Goal: Task Accomplishment & Management: Use online tool/utility

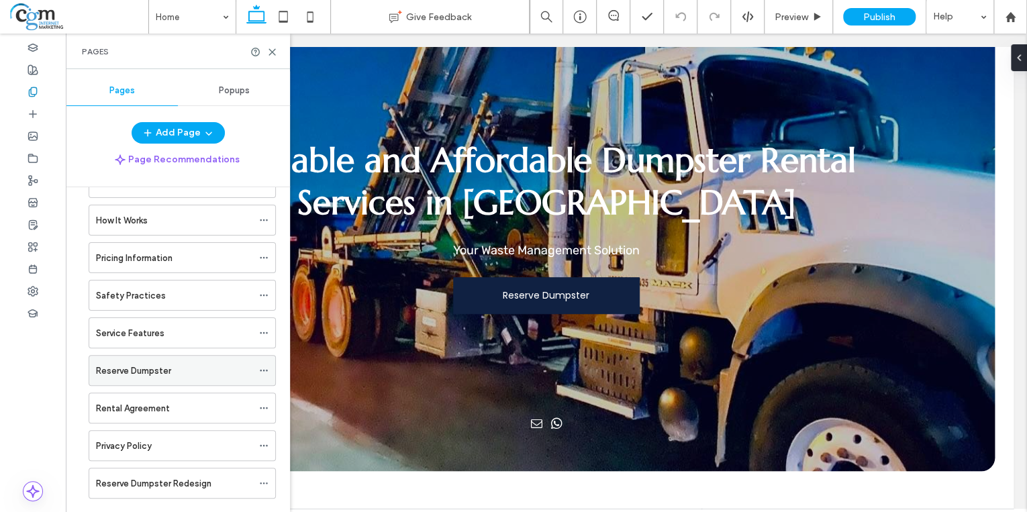
scroll to position [322, 0]
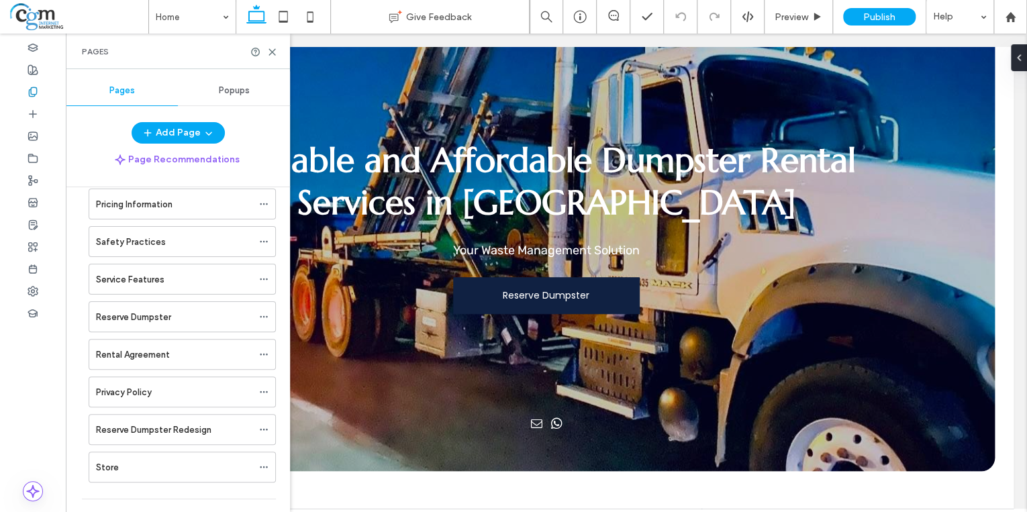
click at [200, 311] on div "Reserve Dumpster" at bounding box center [174, 317] width 156 height 14
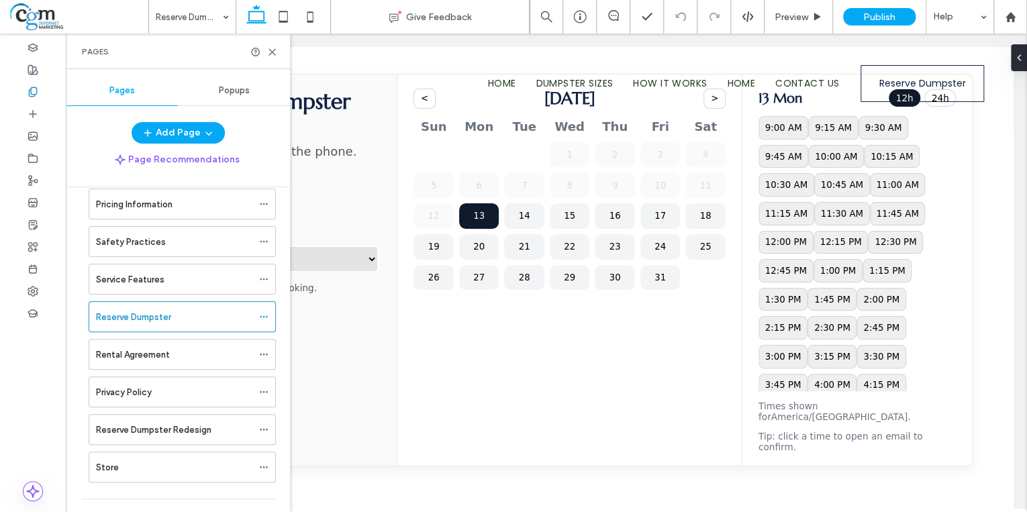
scroll to position [0, 0]
click at [274, 52] on div at bounding box center [513, 256] width 1027 height 512
click at [574, 222] on div at bounding box center [513, 256] width 1027 height 512
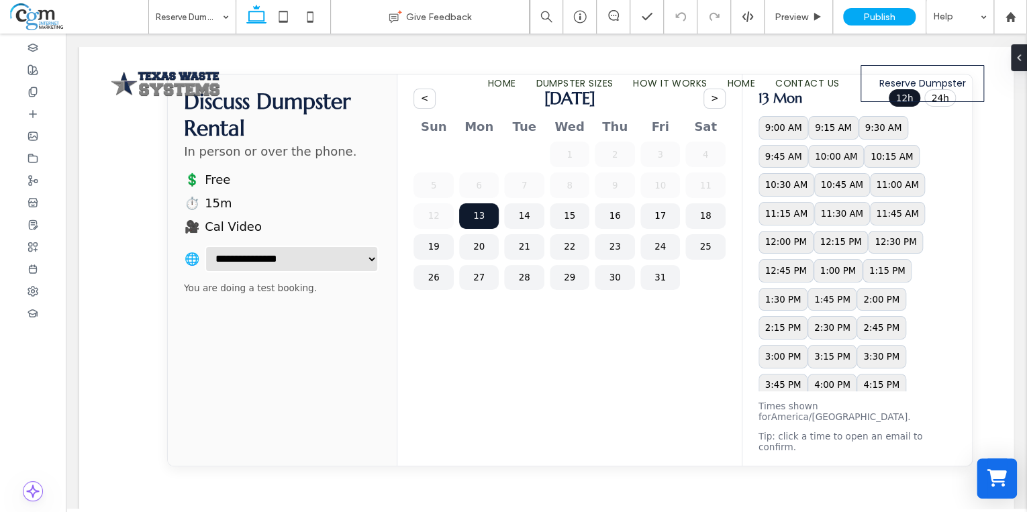
click at [596, 221] on div at bounding box center [513, 256] width 1027 height 512
click at [644, 221] on div at bounding box center [513, 256] width 1027 height 512
click at [797, 24] on div at bounding box center [513, 256] width 1027 height 512
click at [208, 19] on div at bounding box center [513, 256] width 1027 height 512
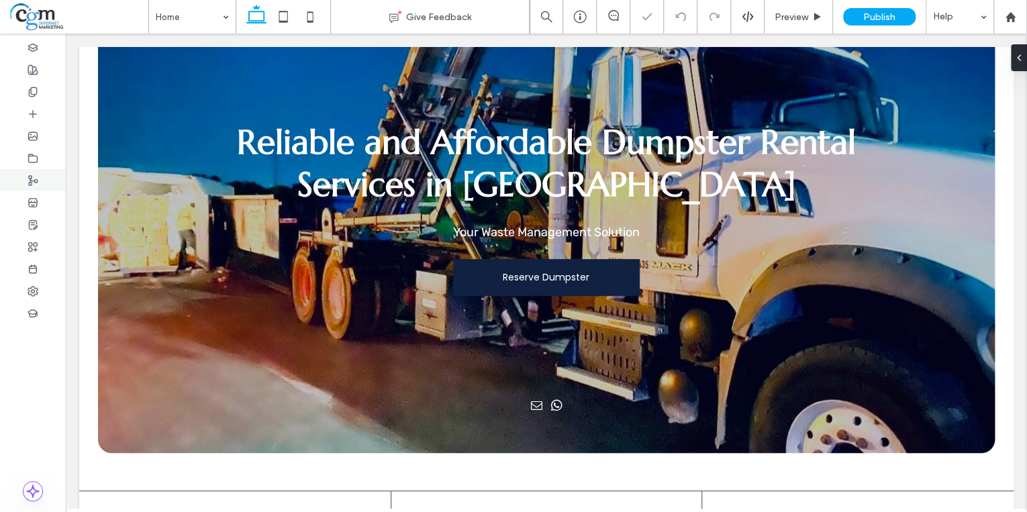
scroll to position [107, 0]
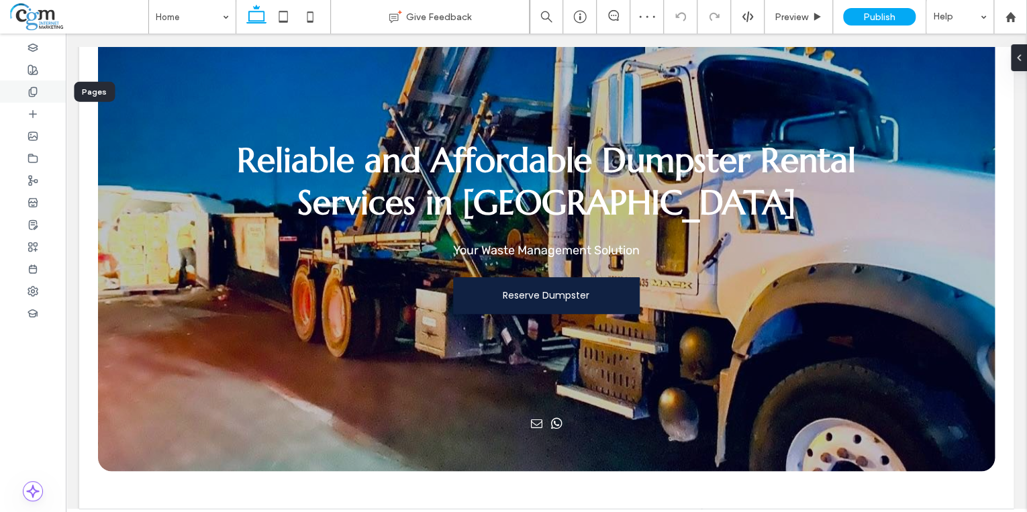
click at [32, 93] on icon at bounding box center [33, 92] width 11 height 11
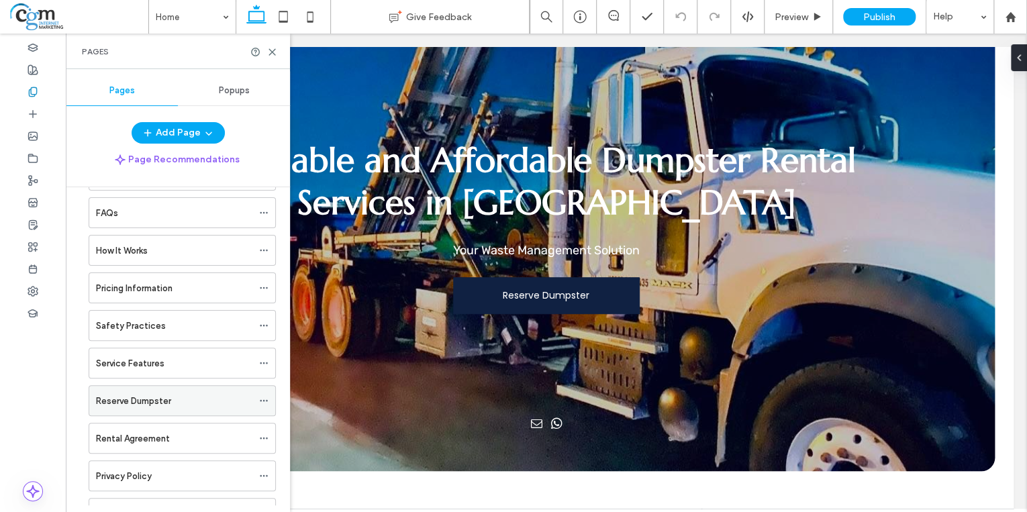
scroll to position [236, 0]
click at [199, 358] on div "Service Features" at bounding box center [174, 365] width 156 height 14
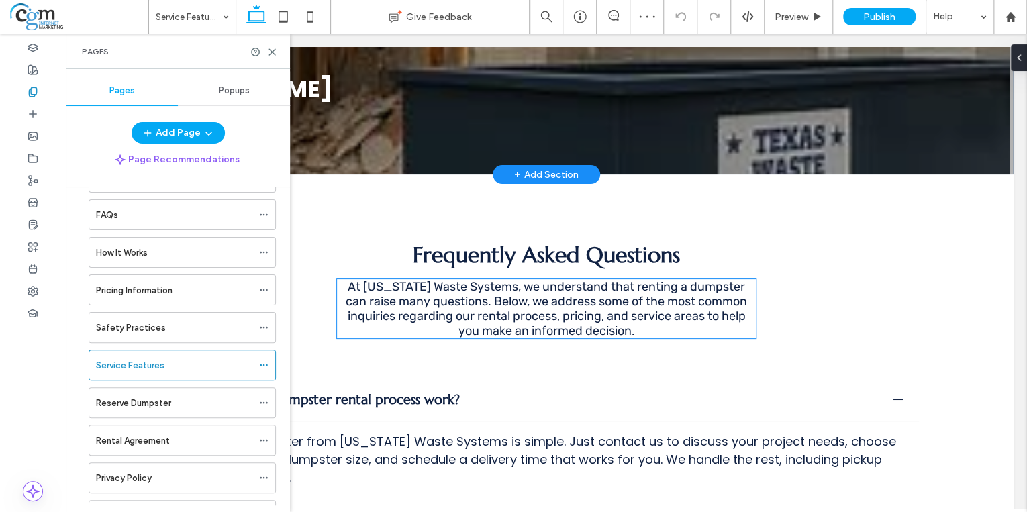
scroll to position [1610, 0]
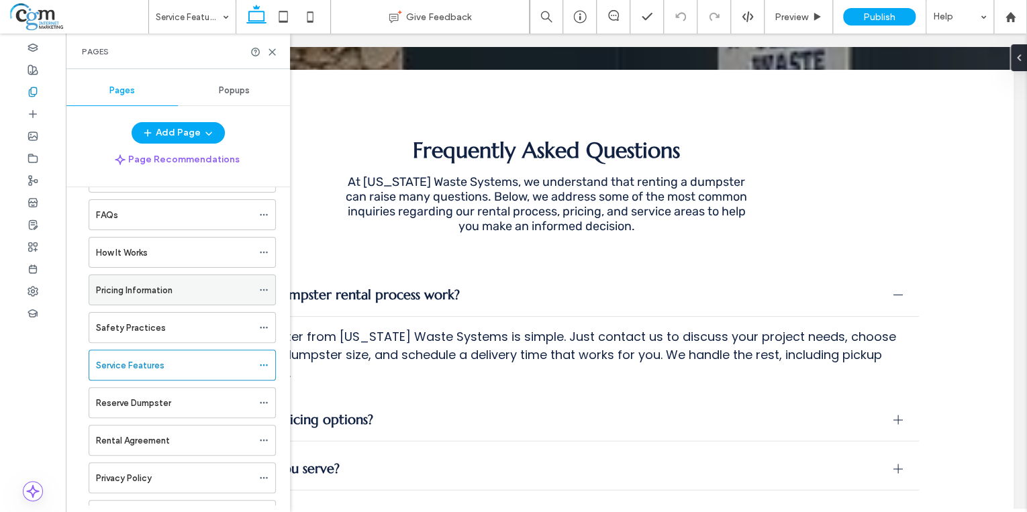
click at [199, 284] on div "Pricing Information" at bounding box center [174, 290] width 156 height 14
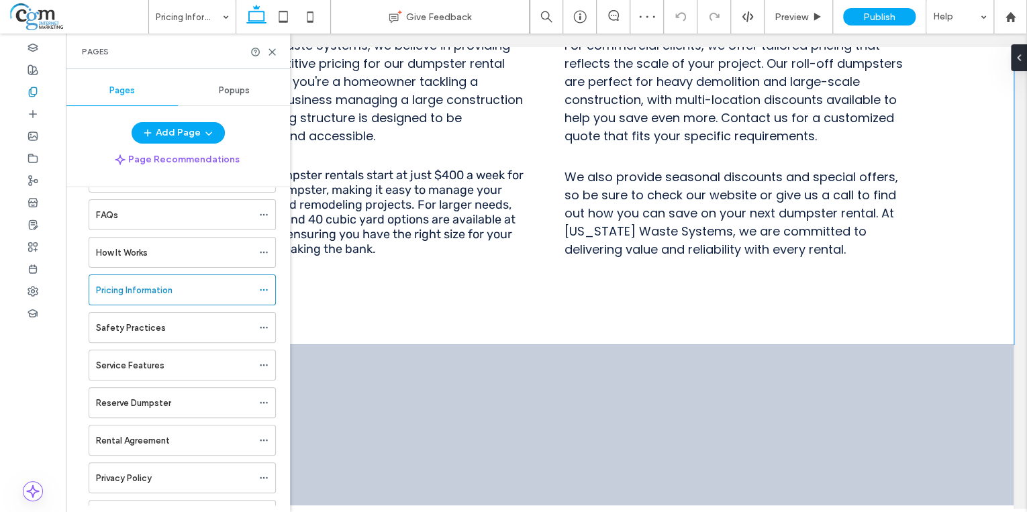
scroll to position [751, 0]
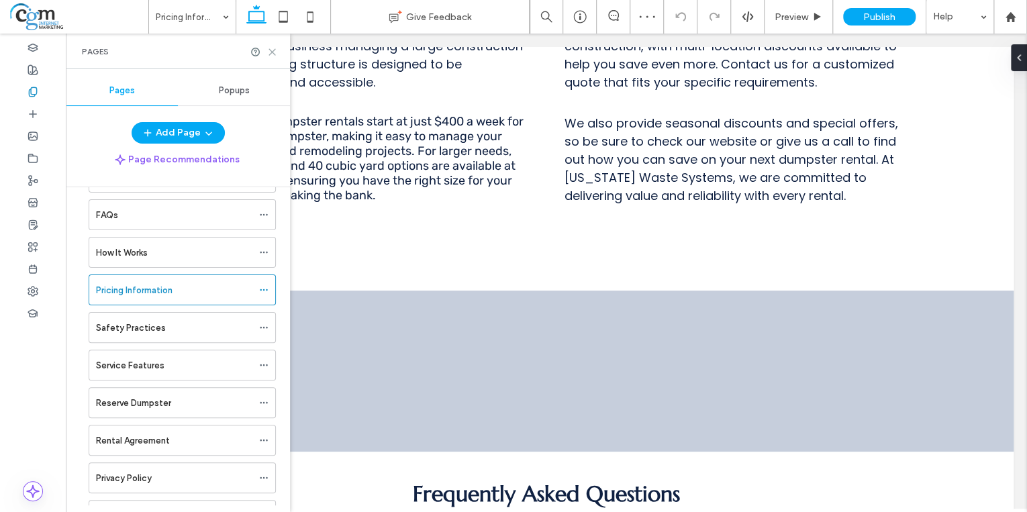
drag, startPoint x: 274, startPoint y: 46, endPoint x: 402, endPoint y: 193, distance: 194.5
click at [274, 47] on icon at bounding box center [272, 52] width 10 height 10
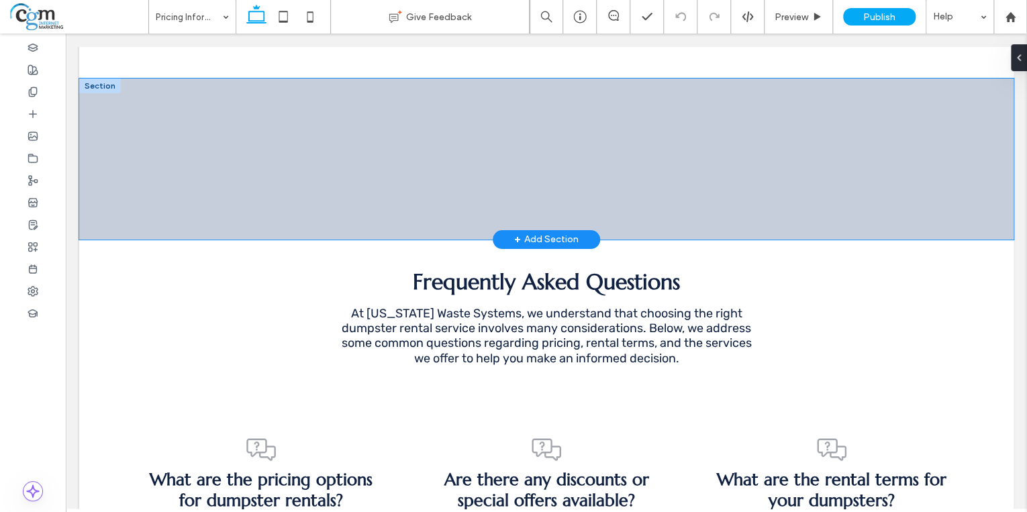
scroll to position [966, 0]
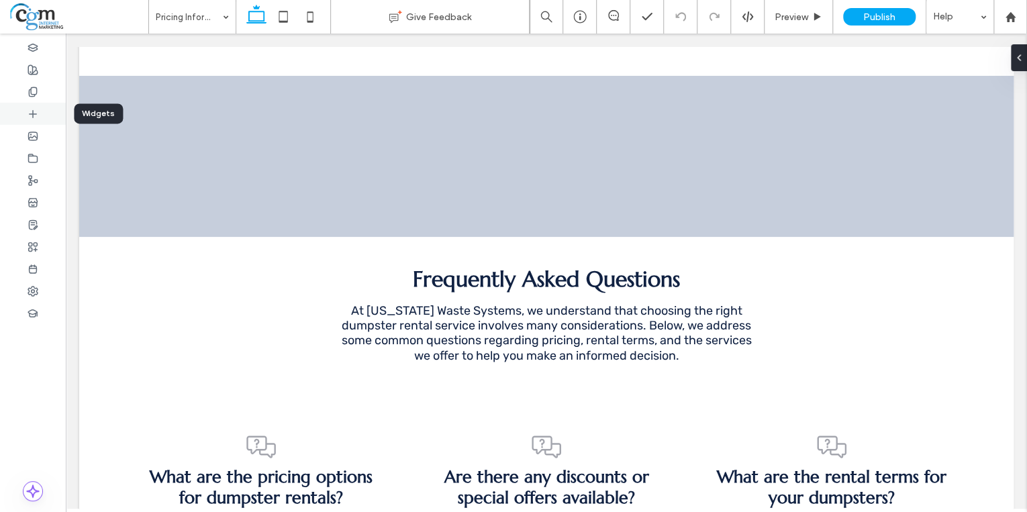
click at [36, 111] on icon at bounding box center [33, 114] width 11 height 11
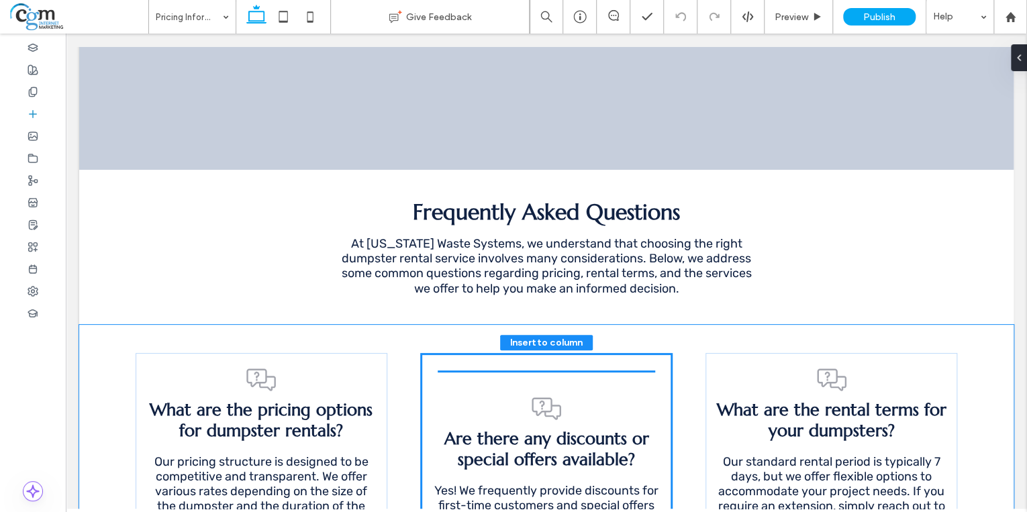
scroll to position [1040, 0]
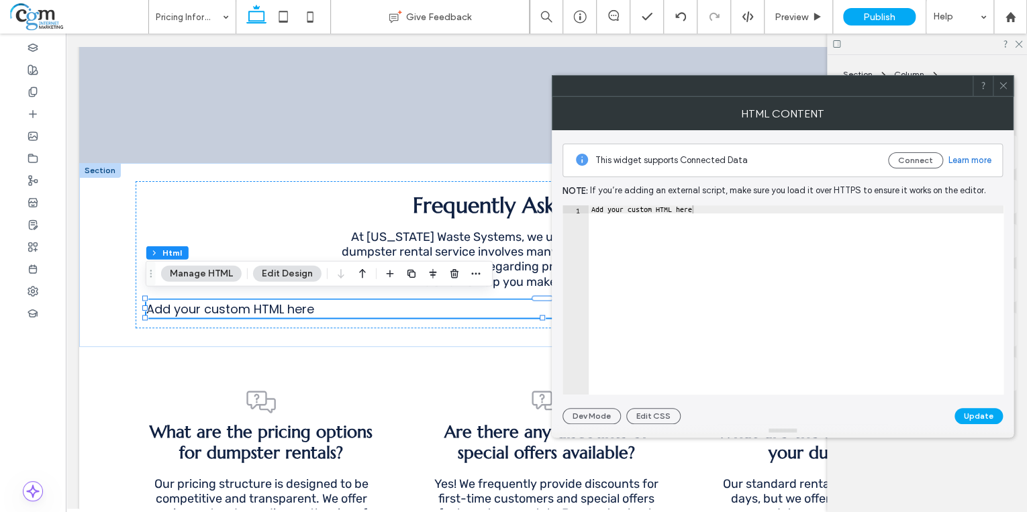
type textarea "**********"
click at [653, 221] on div "Add your custom HTML here" at bounding box center [795, 308] width 415 height 206
paste textarea "Cursor at row 1"
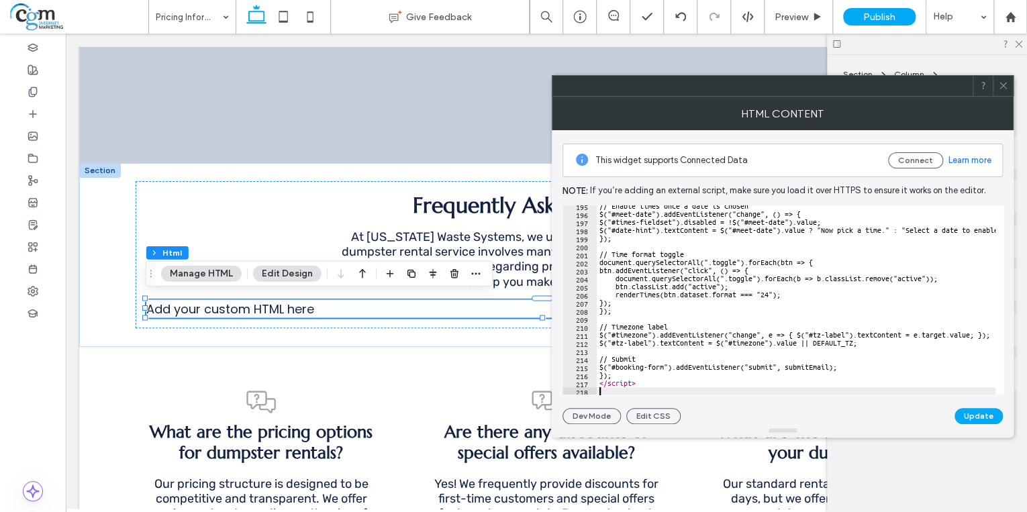
scroll to position [1565, 0]
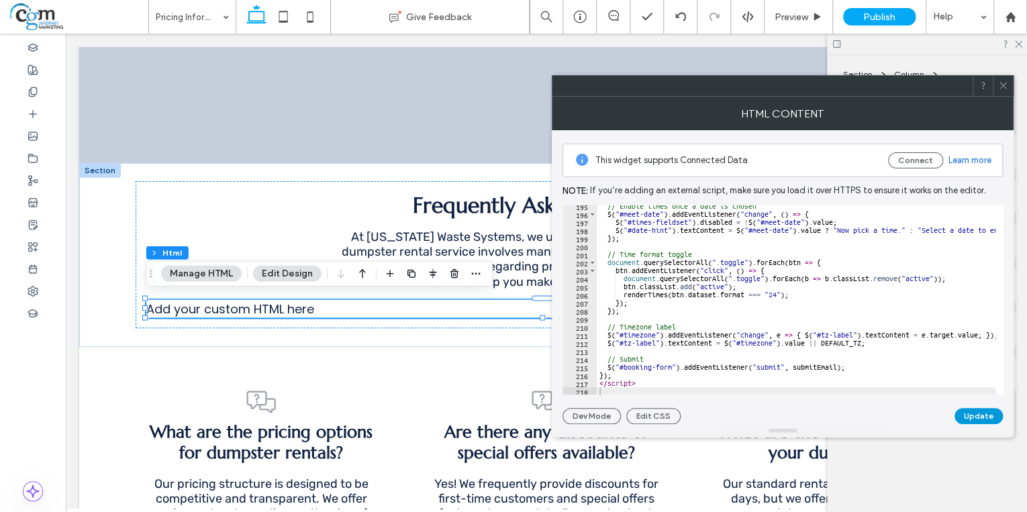
click at [977, 416] on button "Update" at bounding box center [978, 416] width 48 height 16
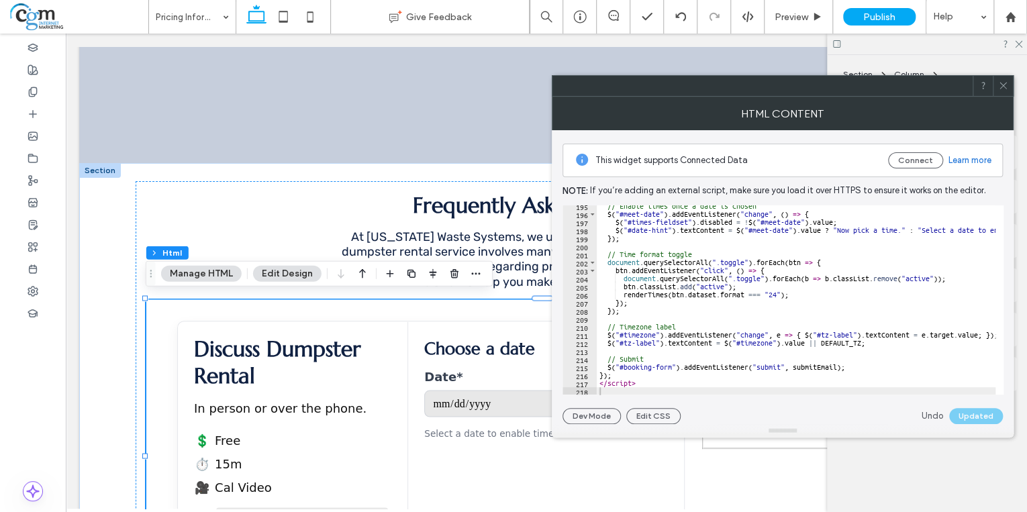
click at [1002, 82] on icon at bounding box center [1003, 86] width 10 height 10
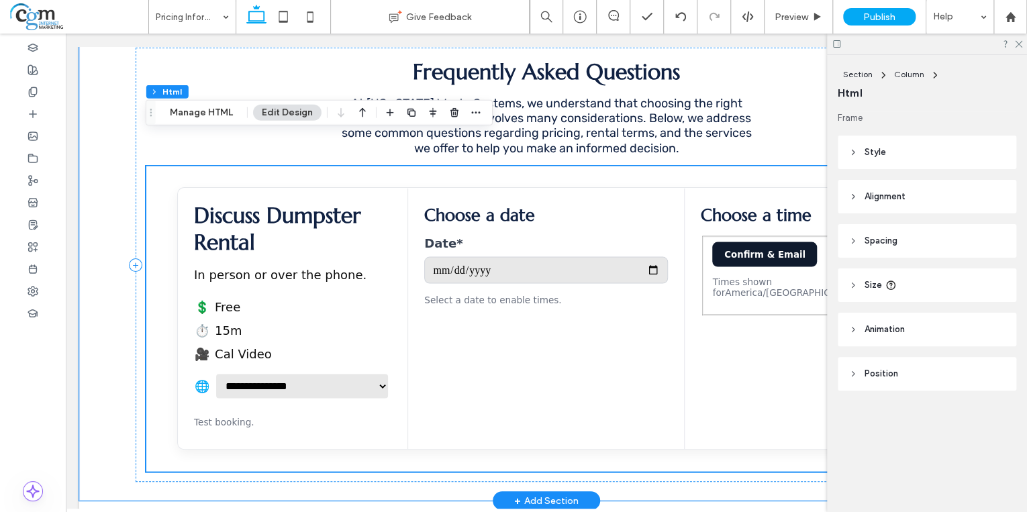
scroll to position [1201, 0]
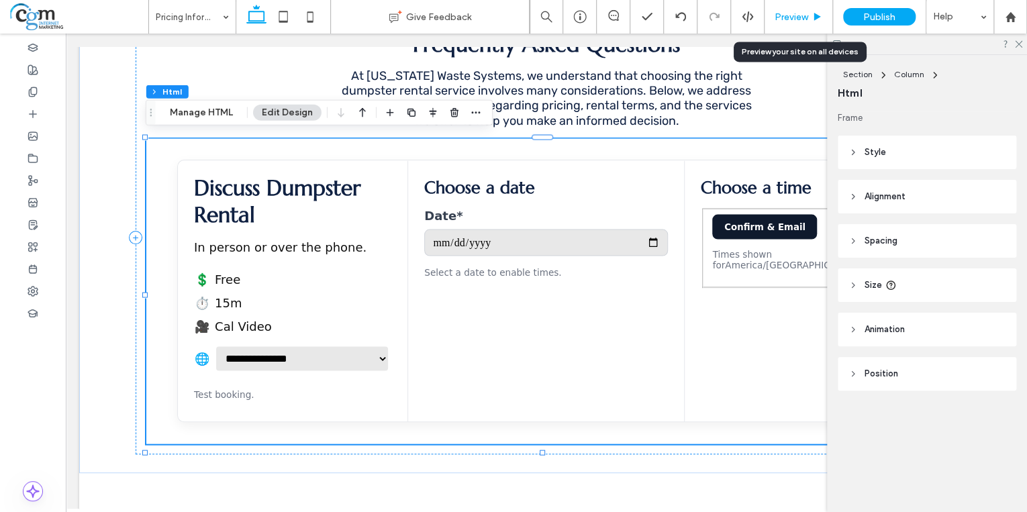
click at [806, 23] on div "Preview" at bounding box center [798, 17] width 68 height 34
click at [1016, 46] on icon at bounding box center [1017, 43] width 9 height 9
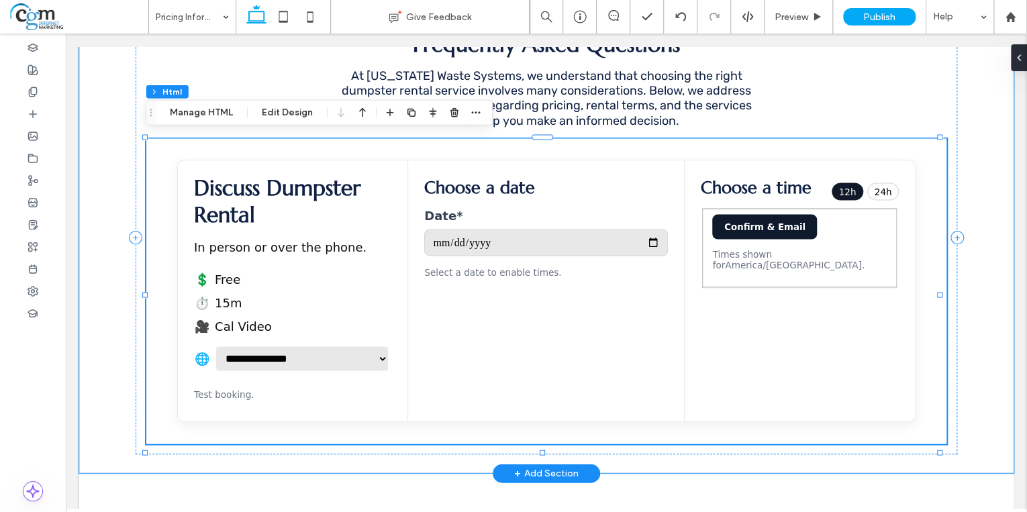
click at [791, 195] on header "Choose a time 12h 24h" at bounding box center [799, 191] width 198 height 34
click at [808, 11] on div "Preview" at bounding box center [798, 16] width 68 height 11
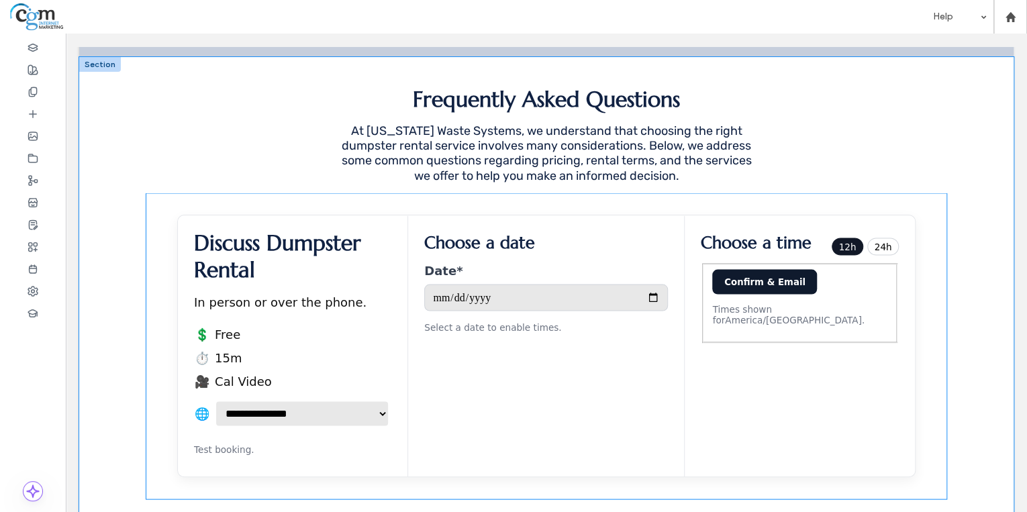
scroll to position [1147, 0]
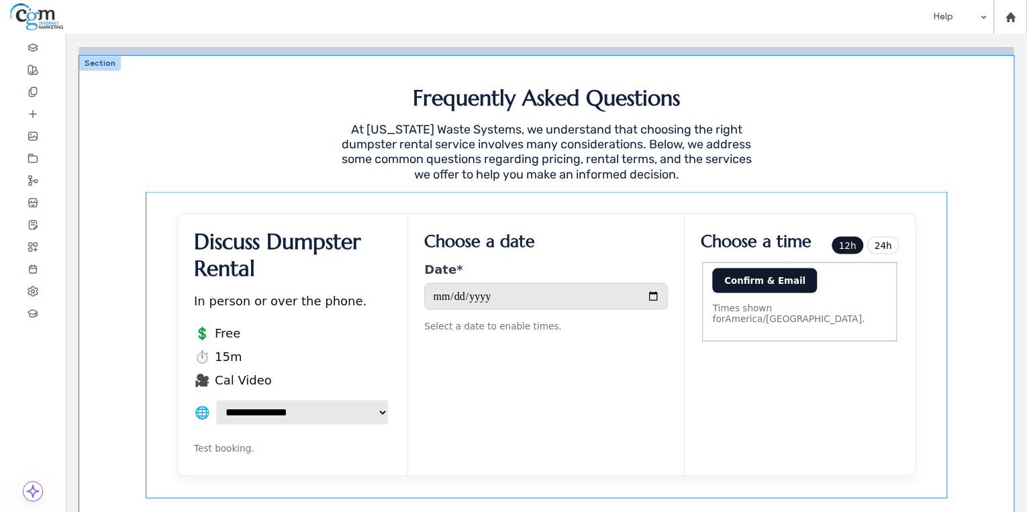
click at [533, 292] on input "Date *" at bounding box center [546, 295] width 244 height 27
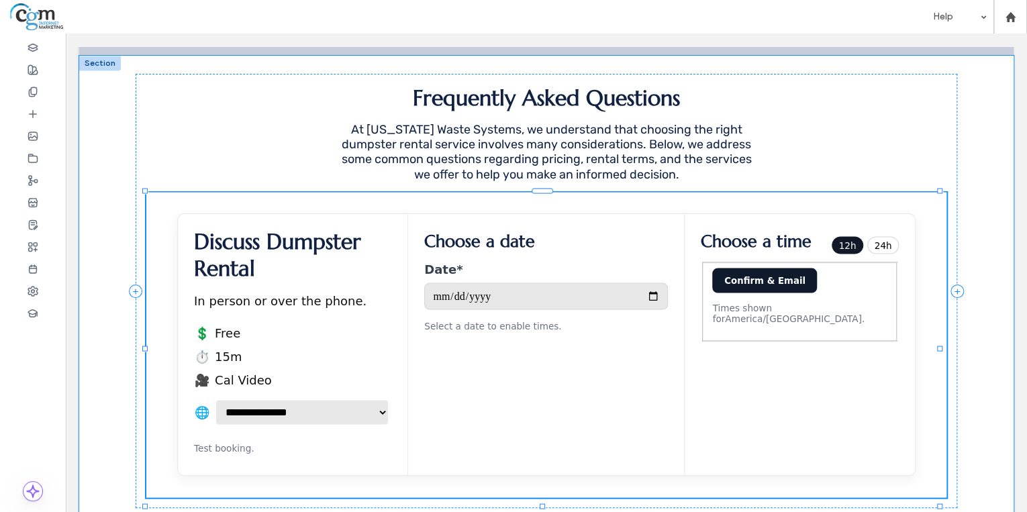
click at [652, 295] on input "Date *" at bounding box center [546, 295] width 244 height 27
click at [649, 294] on input "Date *" at bounding box center [546, 295] width 244 height 27
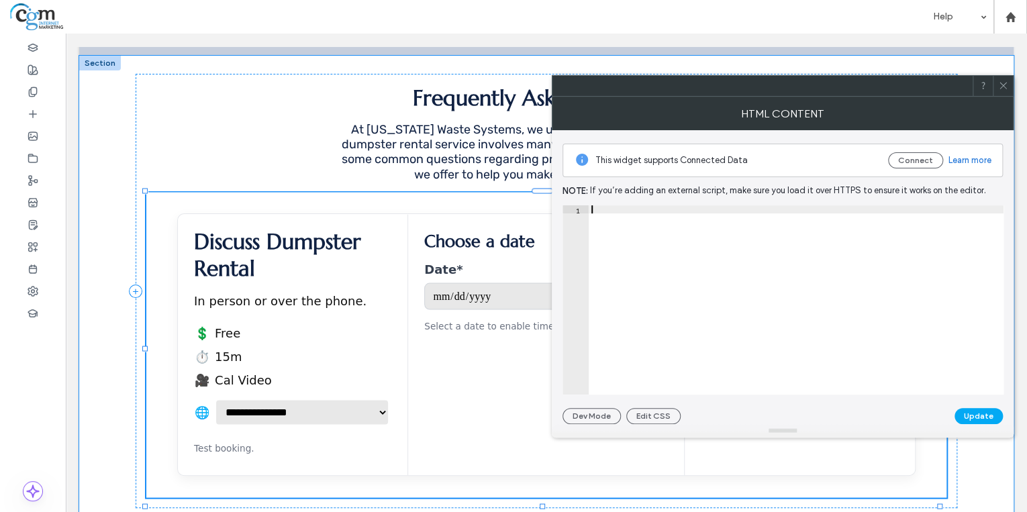
click at [649, 294] on div at bounding box center [795, 308] width 415 height 206
type textarea "**********"
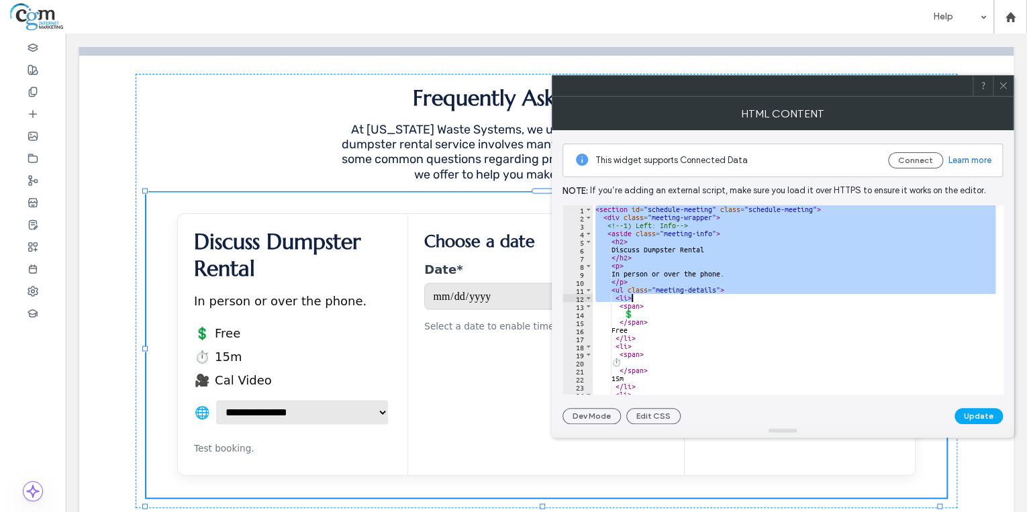
click at [1008, 82] on div at bounding box center [1002, 86] width 20 height 20
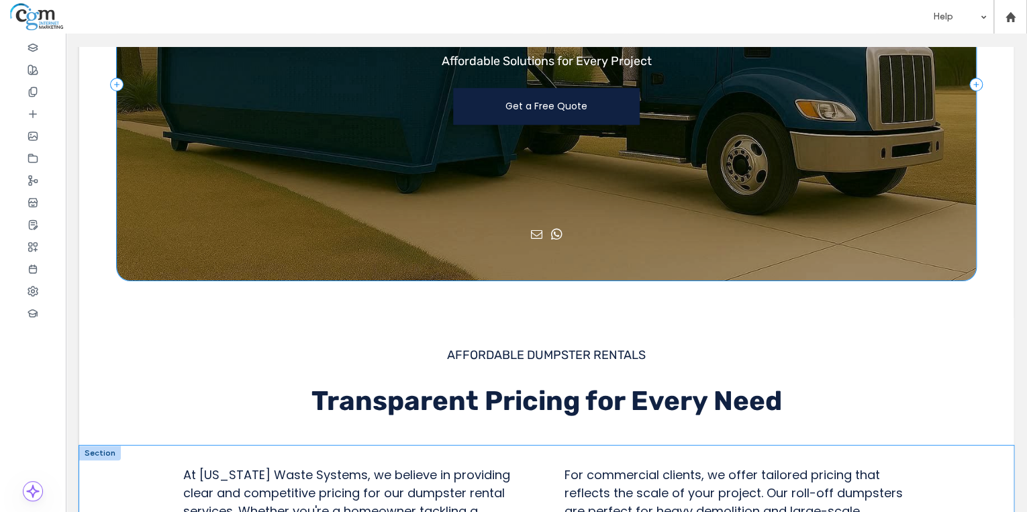
scroll to position [0, 0]
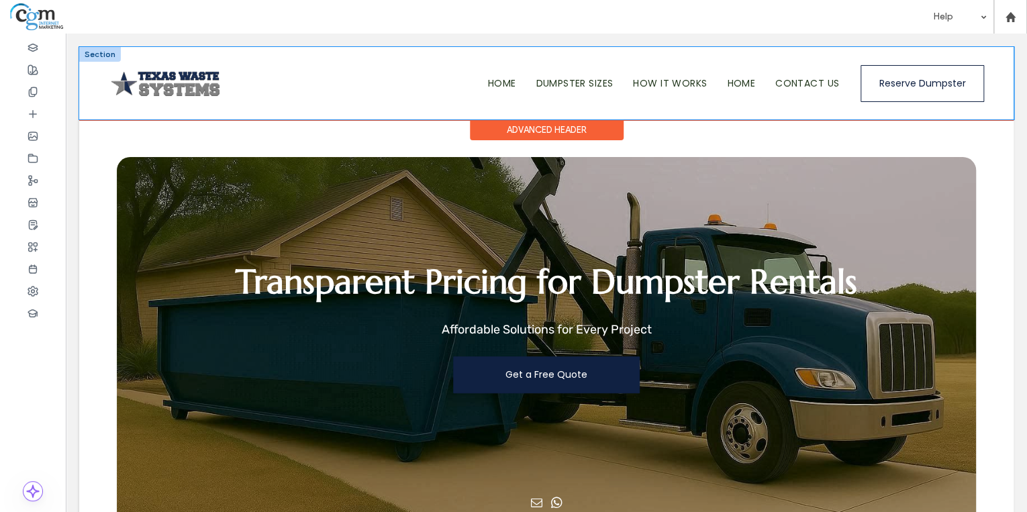
click at [595, 65] on div "Home Dumpster Sizes How It Works Home Contact Us" at bounding box center [608, 83] width 482 height 72
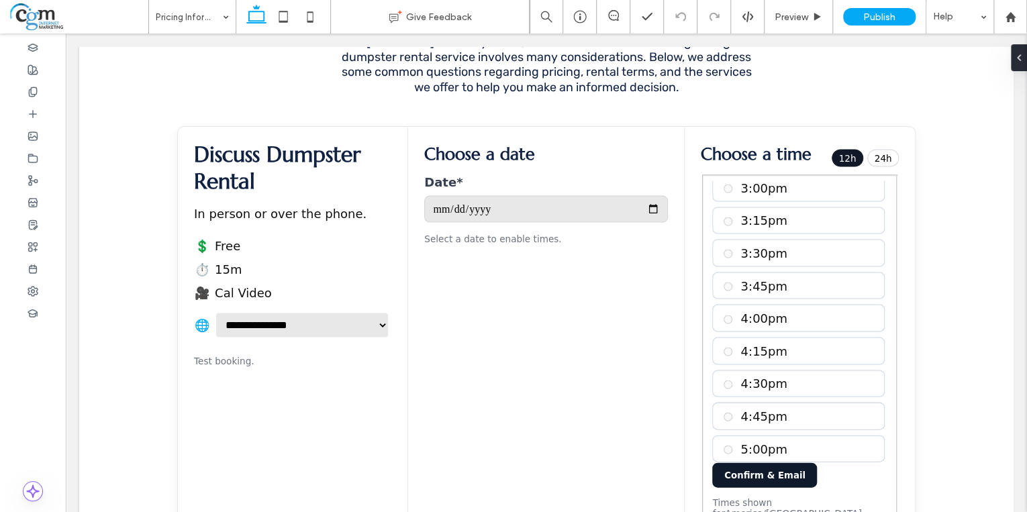
scroll to position [1288, 0]
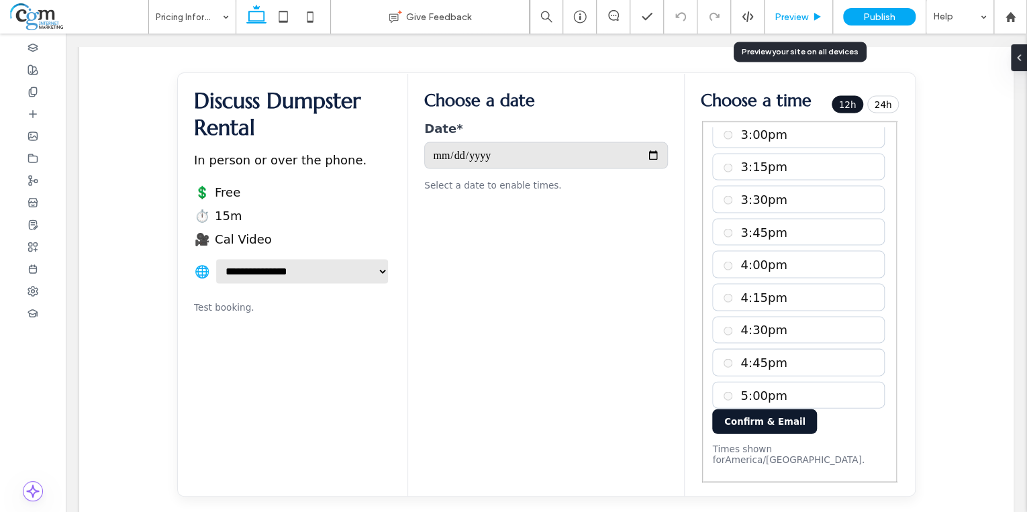
click at [798, 19] on span "Preview" at bounding box center [791, 16] width 34 height 11
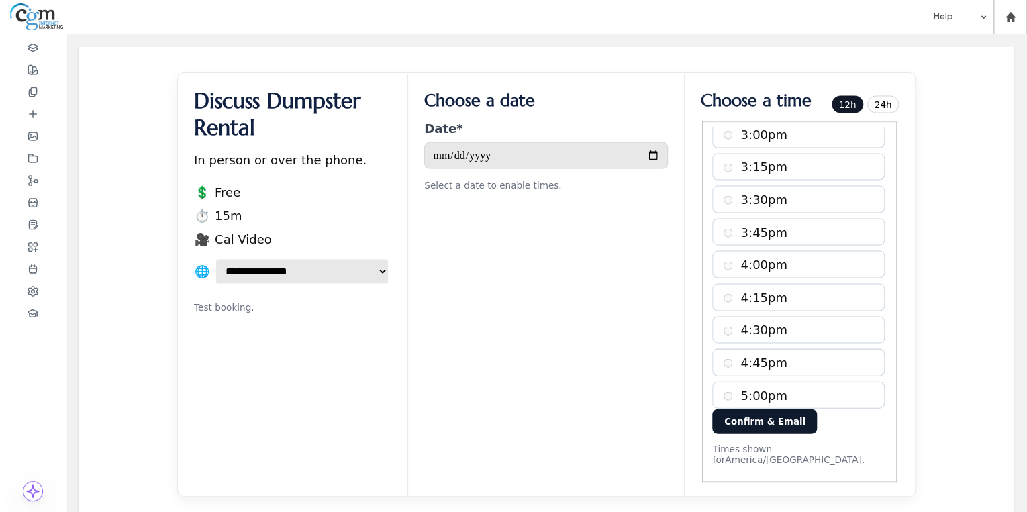
click at [501, 156] on input "Date *" at bounding box center [546, 155] width 244 height 27
click at [648, 155] on input "Date *" at bounding box center [546, 155] width 244 height 27
type input "**********"
click at [746, 192] on label "3:30pm" at bounding box center [808, 199] width 136 height 14
click at [765, 424] on button "Confirm & Email" at bounding box center [764, 421] width 105 height 25
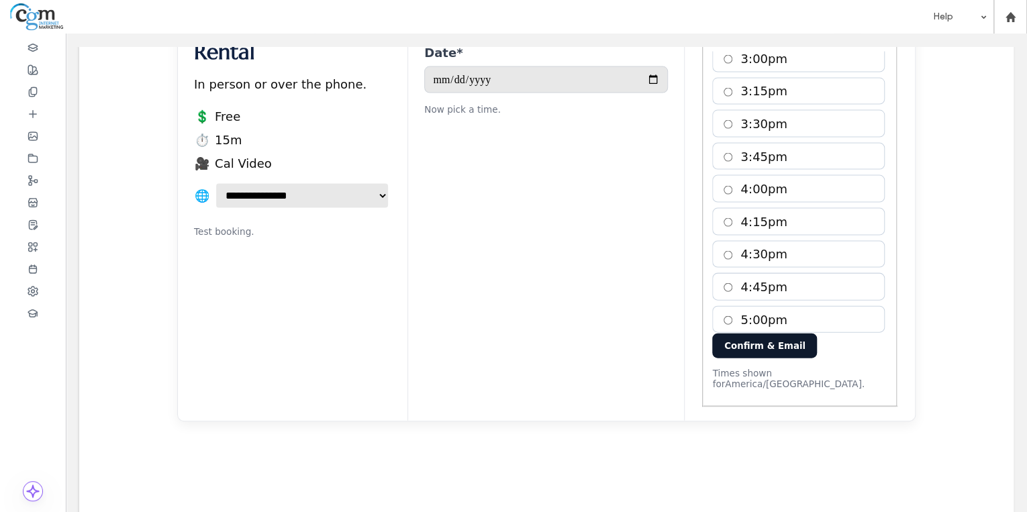
scroll to position [1235, 0]
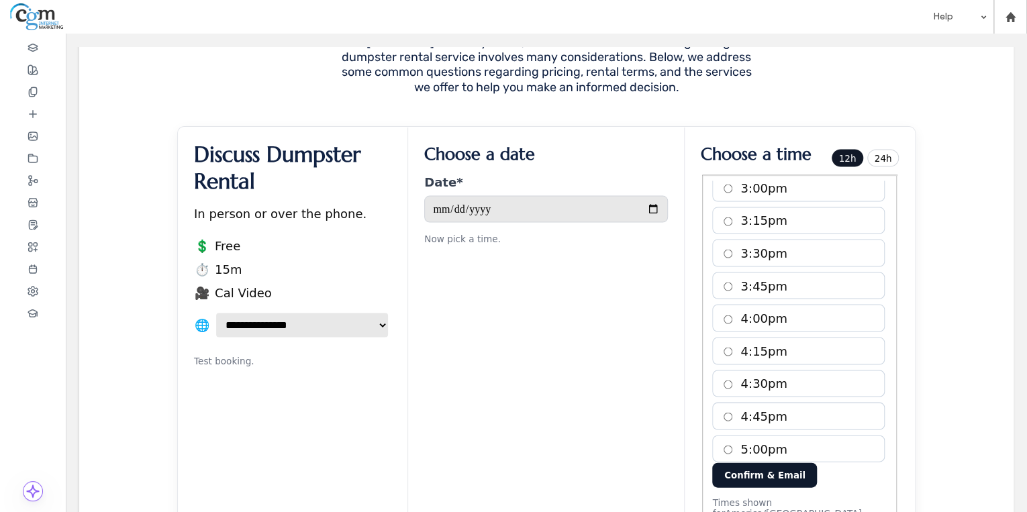
click at [201, 388] on aside "**********" at bounding box center [293, 338] width 230 height 422
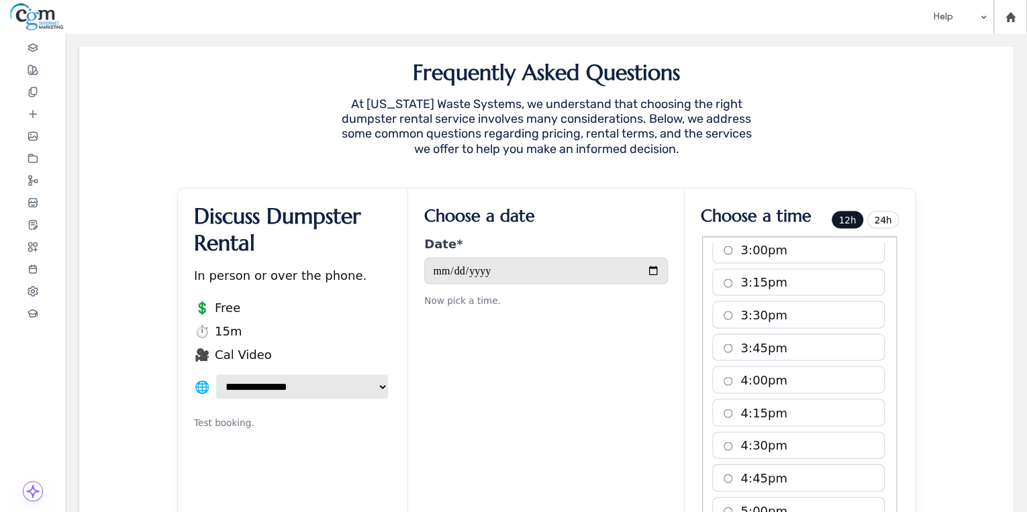
scroll to position [1127, 0]
